Goal: Entertainment & Leisure: Consume media (video, audio)

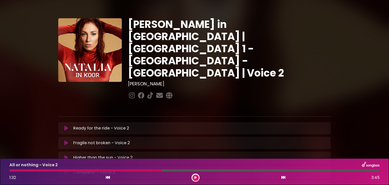
scroll to position [10, 0]
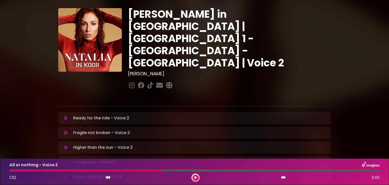
click at [102, 115] on p "Ready for the ride - Voice 2 Loading Track..." at bounding box center [101, 118] width 56 height 6
click at [66, 116] on icon at bounding box center [66, 118] width 4 height 5
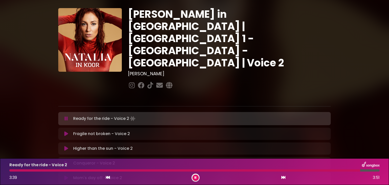
click at [196, 178] on icon at bounding box center [196, 177] width 2 height 3
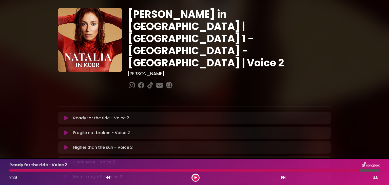
click at [11, 171] on div at bounding box center [184, 170] width 351 height 2
click at [194, 176] on button at bounding box center [196, 178] width 6 height 6
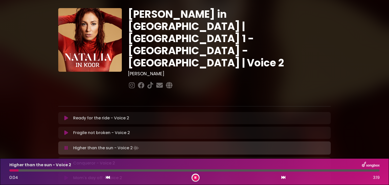
click at [197, 178] on button at bounding box center [196, 178] width 6 height 6
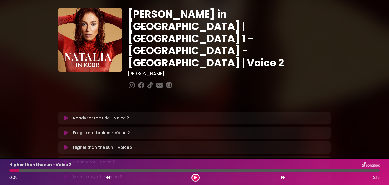
click at [66, 130] on icon at bounding box center [66, 132] width 4 height 5
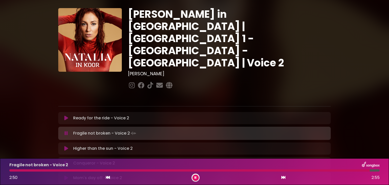
click at [195, 175] on button at bounding box center [196, 178] width 6 height 6
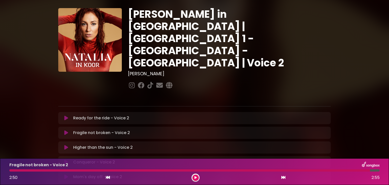
click at [9, 169] on div at bounding box center [194, 170] width 377 height 2
click at [12, 171] on div at bounding box center [189, 170] width 361 height 2
click at [11, 171] on div at bounding box center [189, 170] width 361 height 2
click at [197, 177] on button at bounding box center [196, 178] width 6 height 6
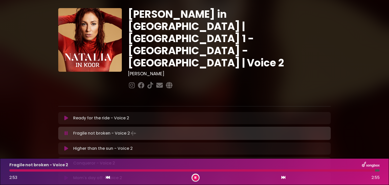
click at [197, 177] on button at bounding box center [196, 178] width 6 height 6
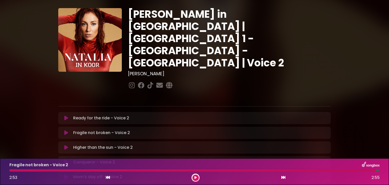
click at [10, 170] on div at bounding box center [192, 170] width 367 height 2
click at [11, 171] on div at bounding box center [192, 170] width 367 height 2
click at [195, 177] on icon at bounding box center [196, 177] width 2 height 3
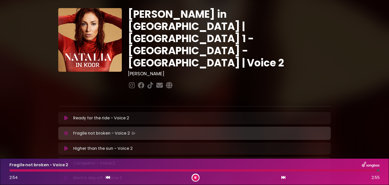
click at [195, 177] on icon at bounding box center [196, 177] width 2 height 3
